Goal: Task Accomplishment & Management: Use online tool/utility

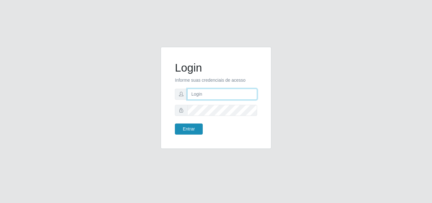
type input "[PERSON_NAME][EMAIL_ADDRESS][DOMAIN_NAME]"
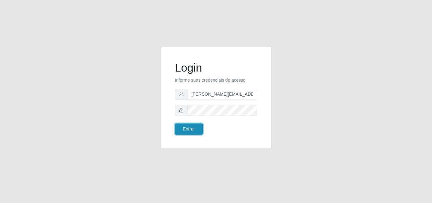
click at [181, 130] on button "Entrar" at bounding box center [189, 128] width 28 height 11
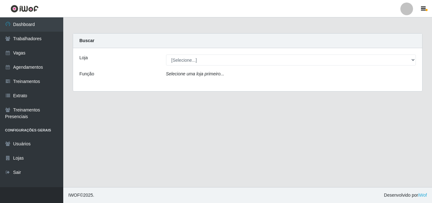
drag, startPoint x: 209, startPoint y: 76, endPoint x: 200, endPoint y: 73, distance: 9.4
click at [209, 76] on icon "Selecione uma loja primeiro..." at bounding box center [195, 73] width 58 height 5
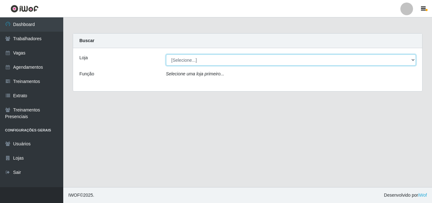
click at [196, 61] on select "[Selecione...] Sempre Tem - [GEOGRAPHIC_DATA]" at bounding box center [291, 59] width 250 height 11
select select "508"
click at [166, 54] on select "[Selecione...] Sempre Tem - [GEOGRAPHIC_DATA]" at bounding box center [291, 59] width 250 height 11
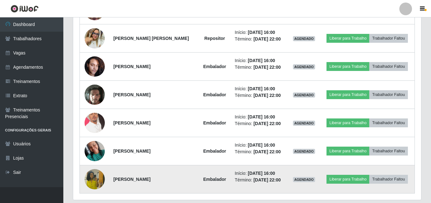
scroll to position [355, 0]
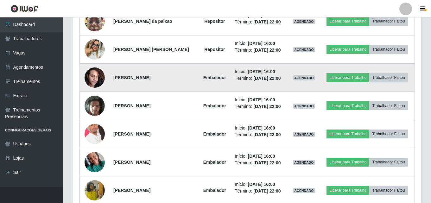
click at [92, 78] on img at bounding box center [95, 77] width 20 height 27
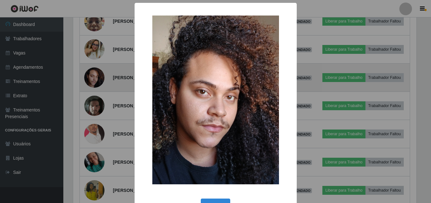
scroll to position [131, 345]
click at [92, 78] on div "× OK Cancel" at bounding box center [216, 101] width 432 height 203
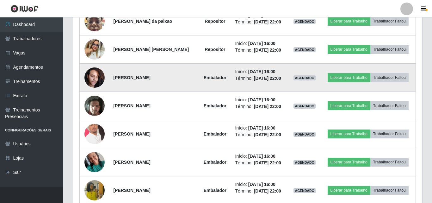
scroll to position [131, 348]
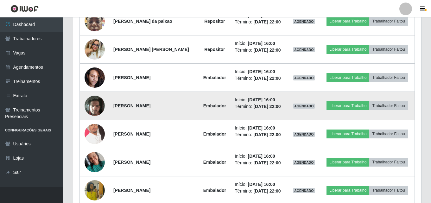
click at [95, 106] on img at bounding box center [95, 105] width 20 height 27
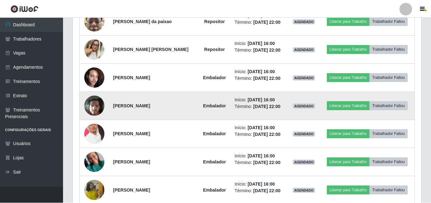
scroll to position [131, 345]
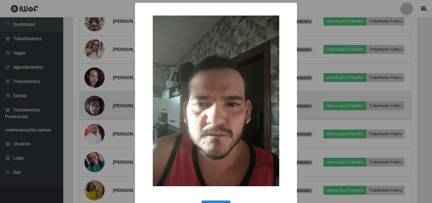
click at [95, 106] on div "× OK Cancel" at bounding box center [216, 101] width 432 height 203
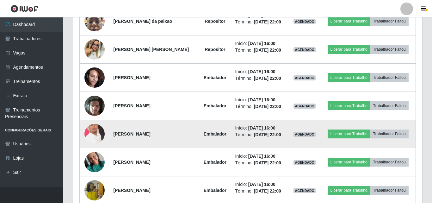
scroll to position [131, 348]
click at [93, 136] on img at bounding box center [95, 134] width 20 height 36
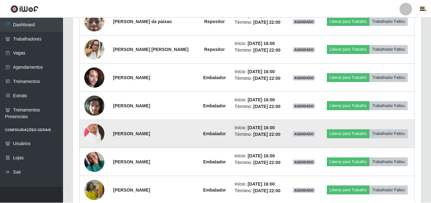
scroll to position [131, 345]
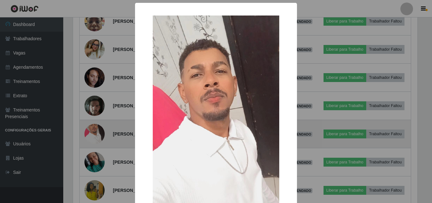
click at [93, 136] on div "× OK Cancel" at bounding box center [216, 101] width 432 height 203
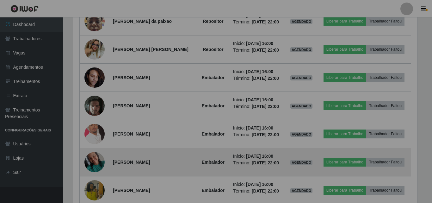
scroll to position [131, 348]
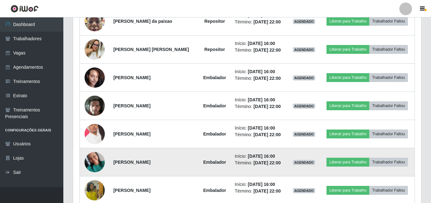
click at [93, 163] on img at bounding box center [95, 161] width 20 height 27
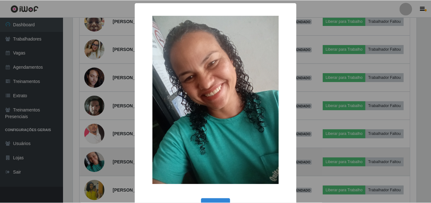
scroll to position [131, 345]
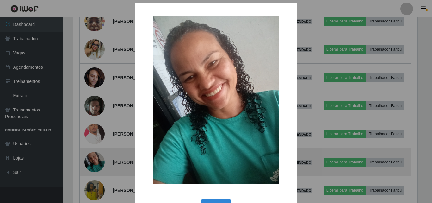
click at [93, 163] on div "× OK Cancel" at bounding box center [216, 101] width 432 height 203
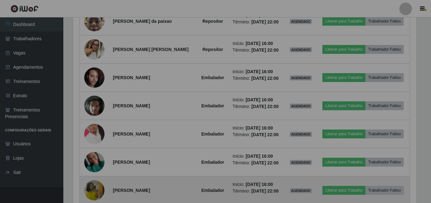
scroll to position [131, 348]
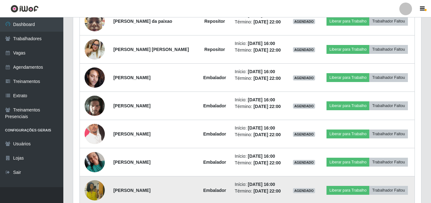
click at [93, 185] on img at bounding box center [95, 190] width 20 height 36
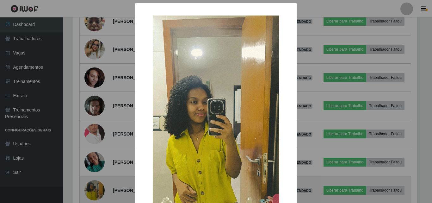
click at [93, 185] on div "× OK Cancel" at bounding box center [216, 101] width 432 height 203
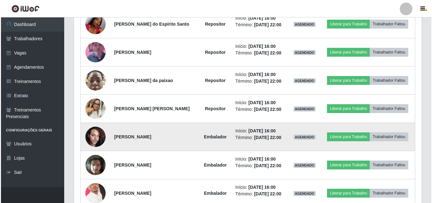
scroll to position [292, 0]
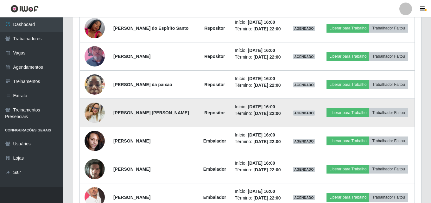
click at [90, 111] on img at bounding box center [95, 113] width 20 height 20
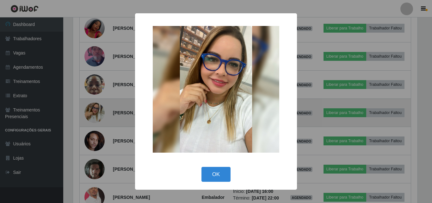
click at [90, 111] on div "× OK Cancel" at bounding box center [216, 101] width 432 height 203
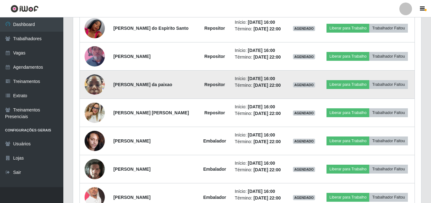
click at [94, 87] on img at bounding box center [95, 84] width 20 height 27
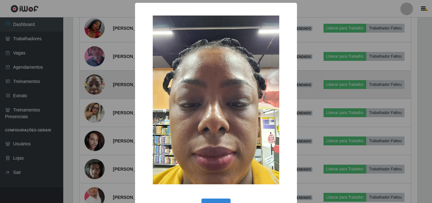
click at [94, 87] on div "× OK Cancel" at bounding box center [216, 101] width 432 height 203
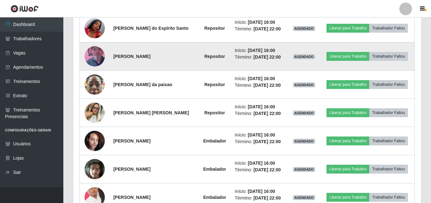
click at [95, 57] on img at bounding box center [95, 56] width 20 height 36
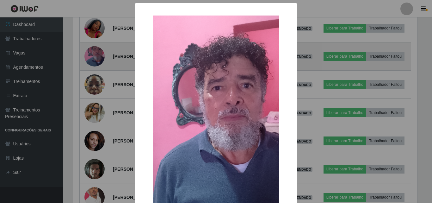
click at [95, 57] on div "× OK Cancel" at bounding box center [216, 101] width 432 height 203
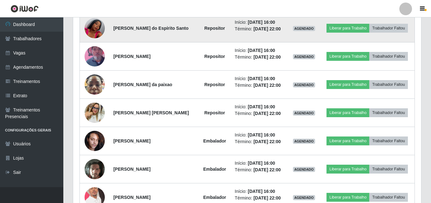
click at [95, 29] on img at bounding box center [95, 28] width 20 height 36
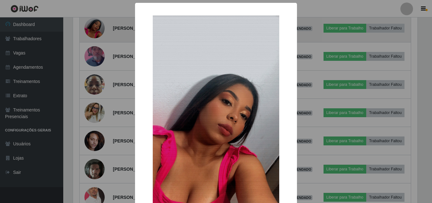
click at [95, 29] on div "× OK Cancel" at bounding box center [216, 101] width 432 height 203
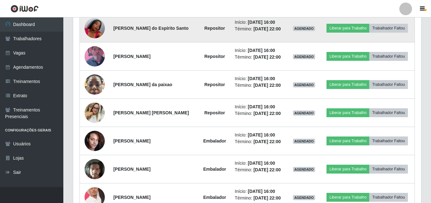
click at [95, 29] on img at bounding box center [95, 28] width 20 height 36
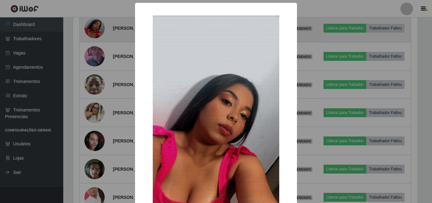
click at [95, 29] on div "× OK Cancel" at bounding box center [216, 101] width 432 height 203
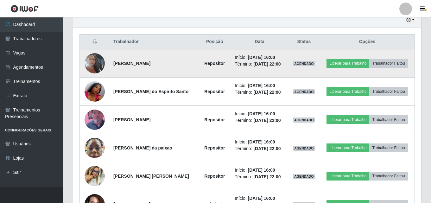
click at [95, 64] on img at bounding box center [95, 63] width 20 height 36
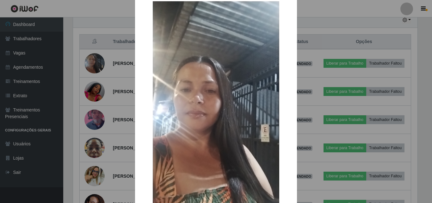
click at [92, 65] on div "× OK Cancel" at bounding box center [216, 101] width 432 height 203
